Goal: Transaction & Acquisition: Purchase product/service

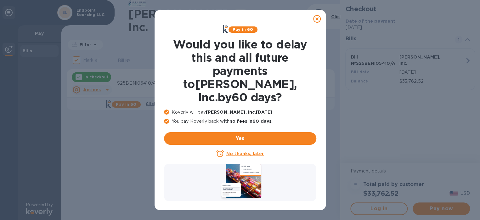
click at [237, 151] on u "No thanks, later" at bounding box center [244, 153] width 37 height 5
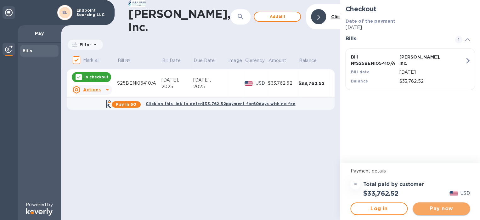
click at [434, 209] on span "Pay now" at bounding box center [441, 209] width 47 height 8
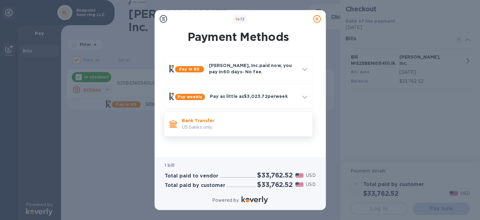
click at [227, 122] on p "Bank Transfer" at bounding box center [244, 120] width 125 height 6
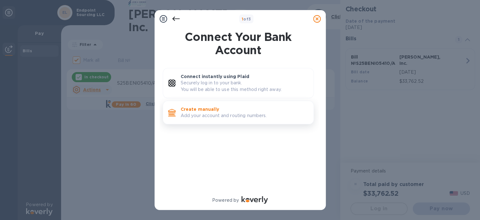
click at [217, 114] on p "Add your account and routing numbers." at bounding box center [245, 115] width 128 height 7
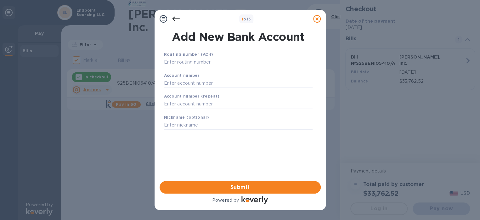
click at [201, 63] on input "text" at bounding box center [238, 62] width 149 height 9
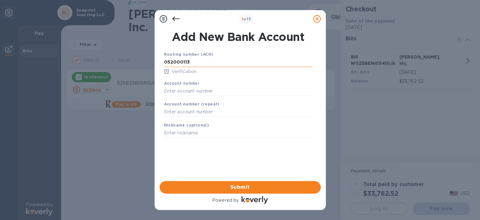
type input "052000113"
type input "9861224526"
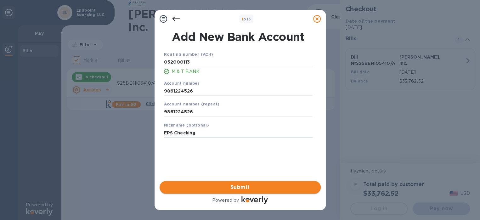
type input "EPS Checking"
click at [232, 189] on span "Submit" at bounding box center [240, 187] width 151 height 8
